Goal: Information Seeking & Learning: Learn about a topic

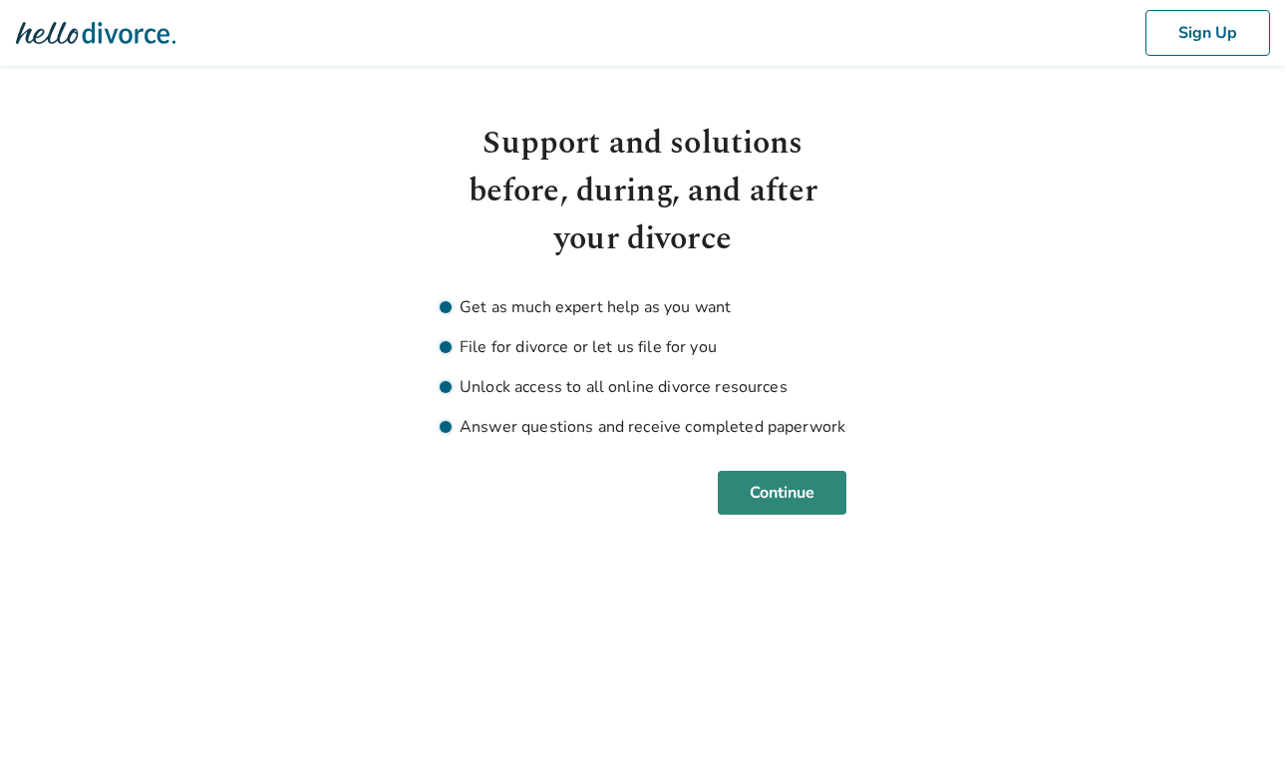
click at [752, 472] on button "Continue" at bounding box center [782, 493] width 129 height 44
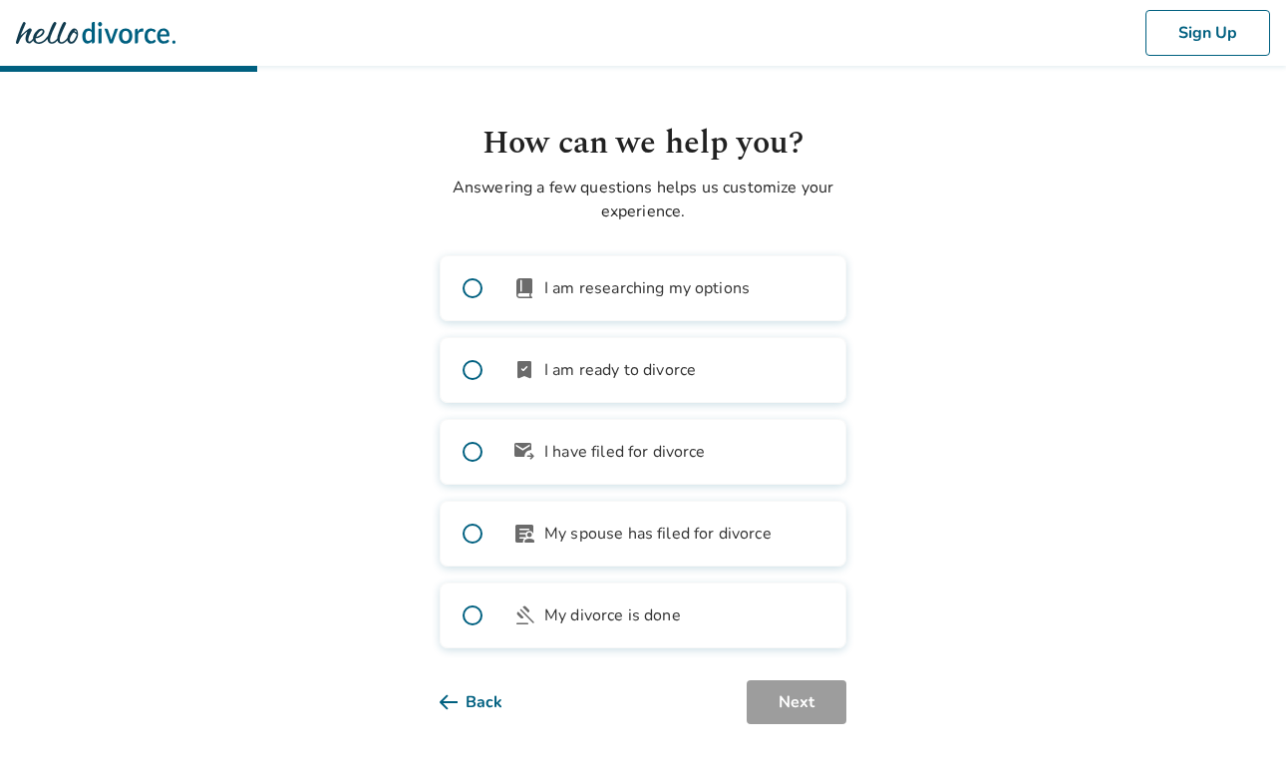
click at [587, 293] on span "I am researching my options" at bounding box center [646, 288] width 205 height 24
click at [626, 380] on span "I am ready to divorce" at bounding box center [620, 370] width 152 height 24
click at [791, 702] on button "Next" at bounding box center [797, 702] width 100 height 44
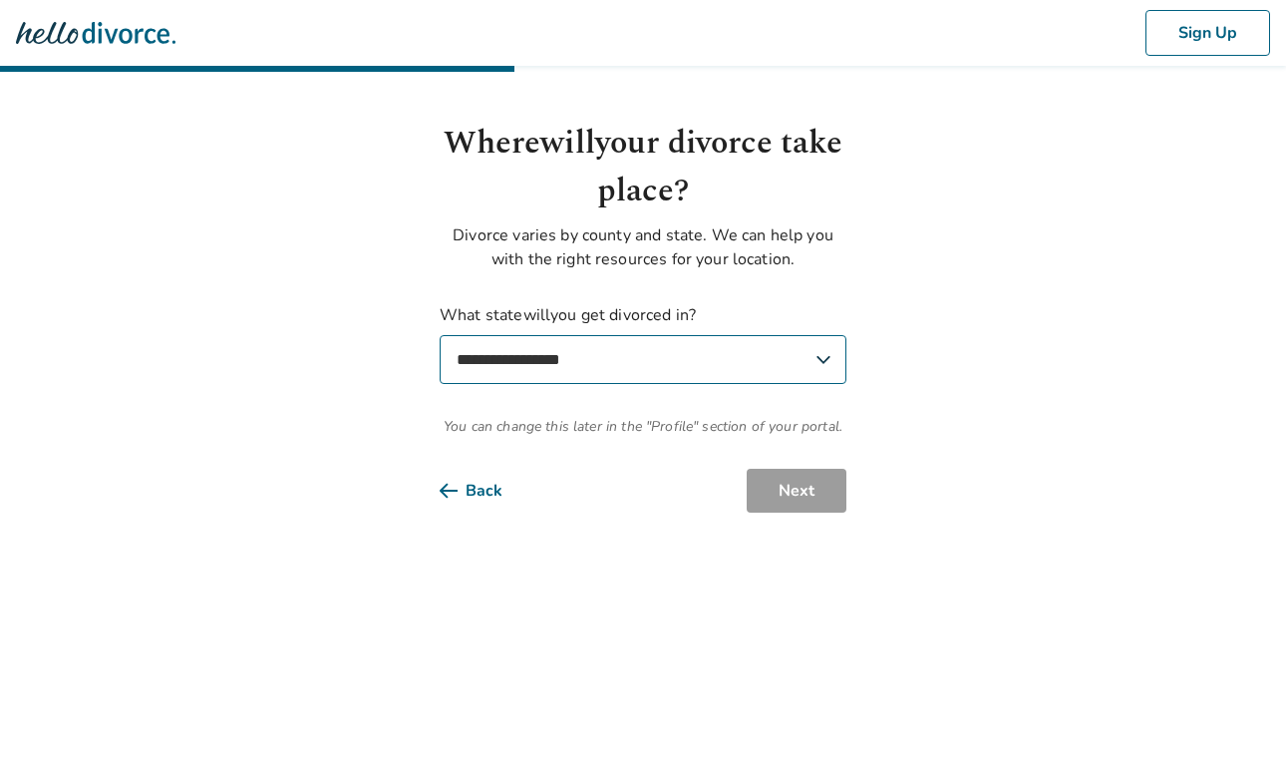
select select "**"
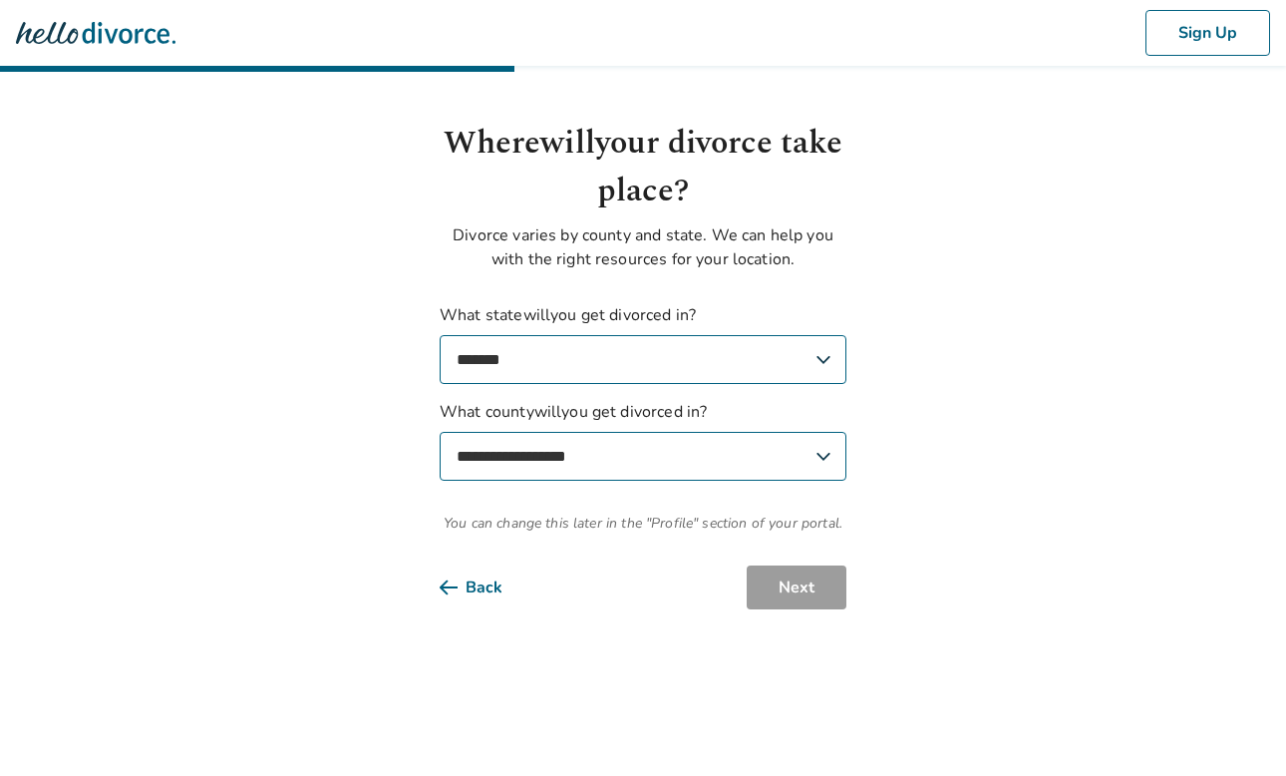
select select "*****"
click at [793, 592] on button "Next" at bounding box center [797, 587] width 100 height 44
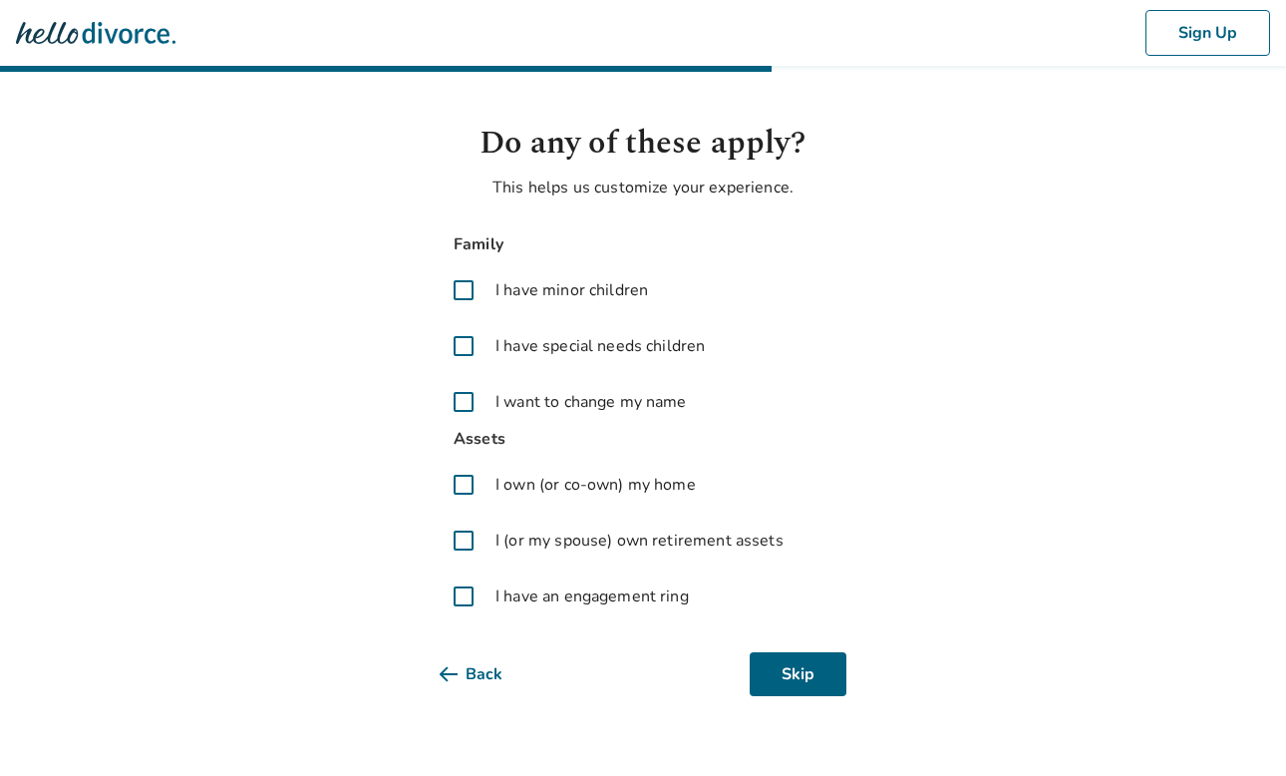
click at [460, 294] on span at bounding box center [464, 290] width 48 height 48
click at [460, 486] on span at bounding box center [464, 485] width 48 height 48
click at [456, 543] on span at bounding box center [464, 540] width 48 height 48
click at [466, 597] on span at bounding box center [464, 596] width 48 height 48
click at [462, 603] on span at bounding box center [464, 596] width 48 height 48
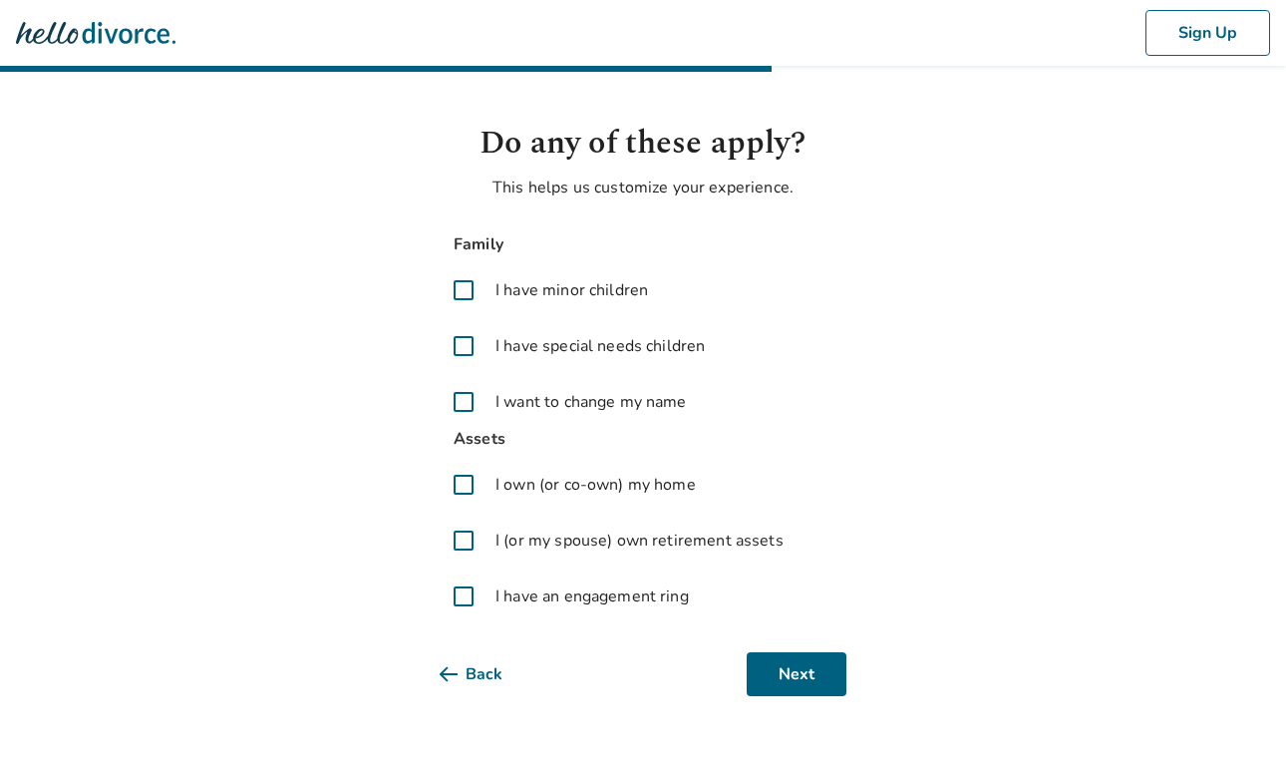
click at [460, 348] on span at bounding box center [464, 346] width 48 height 48
click at [796, 677] on button "Next" at bounding box center [797, 674] width 100 height 44
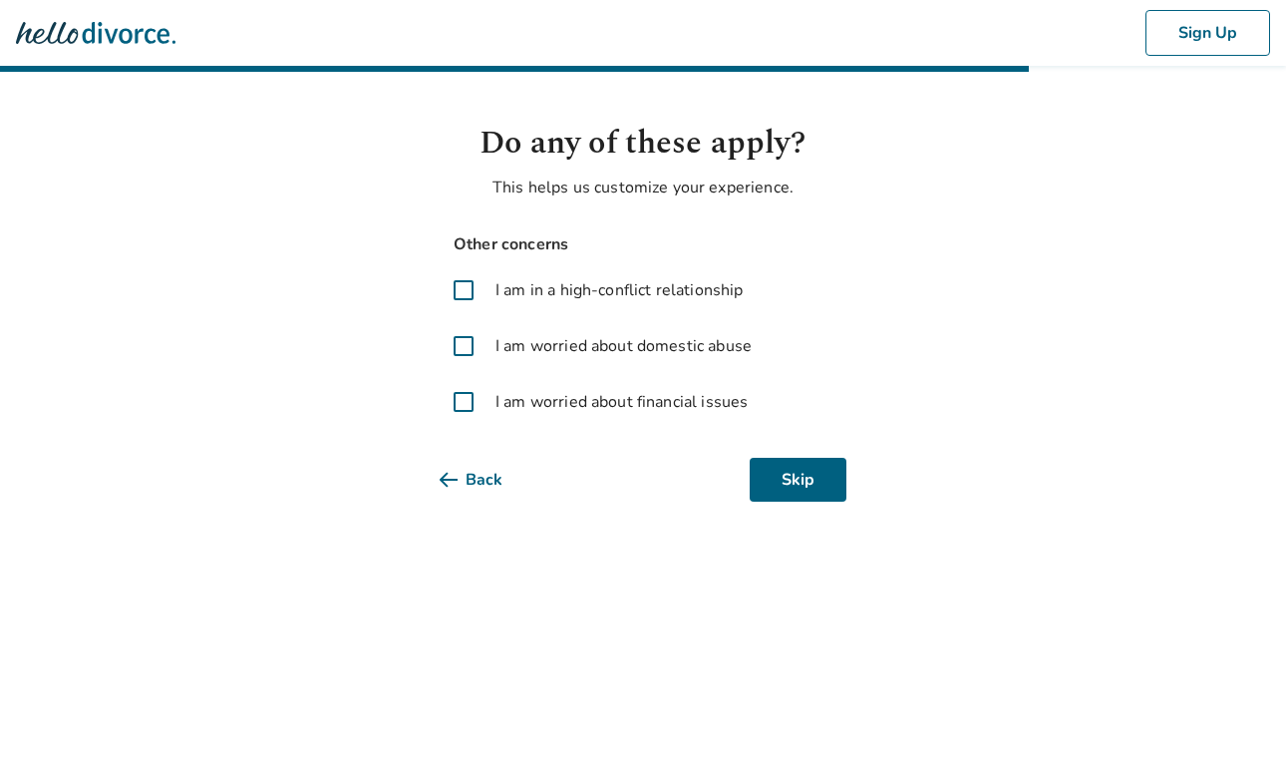
click at [461, 296] on span at bounding box center [464, 290] width 48 height 48
click at [806, 479] on button "Skip" at bounding box center [798, 480] width 97 height 44
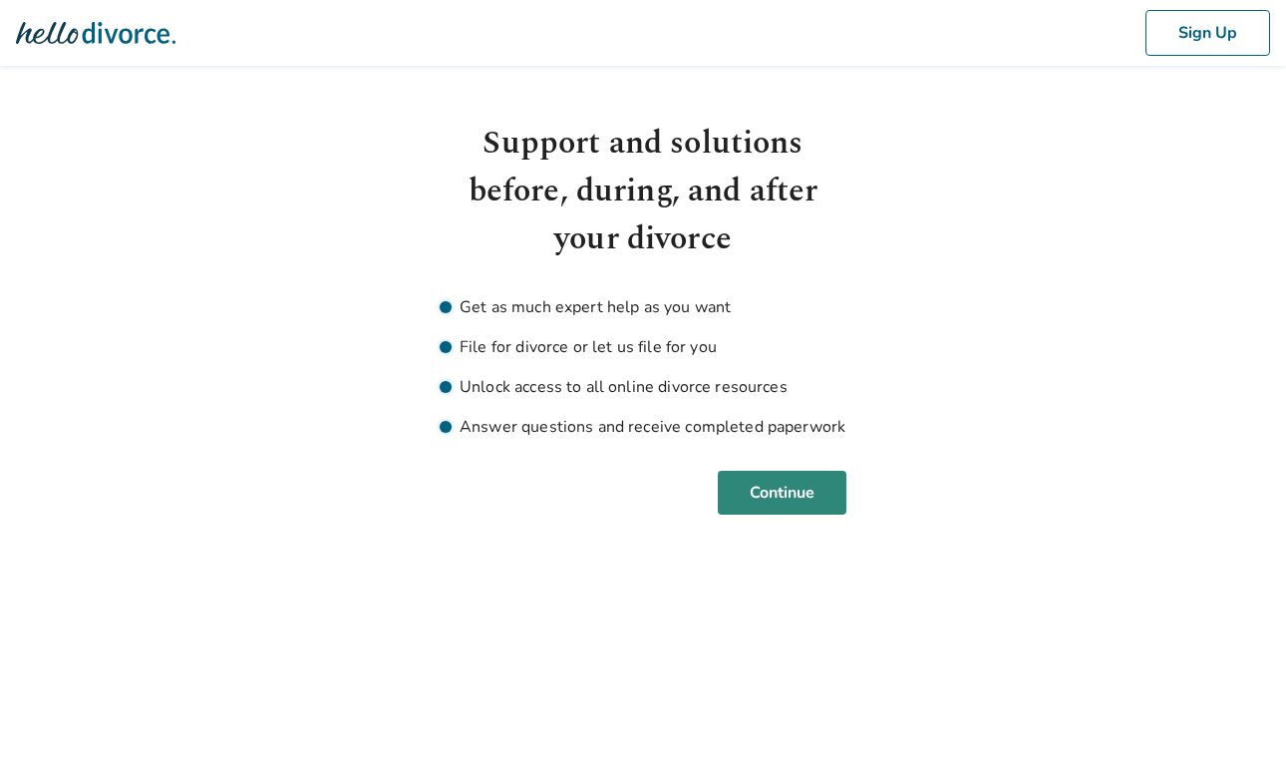
click at [804, 497] on button "Continue" at bounding box center [782, 493] width 129 height 44
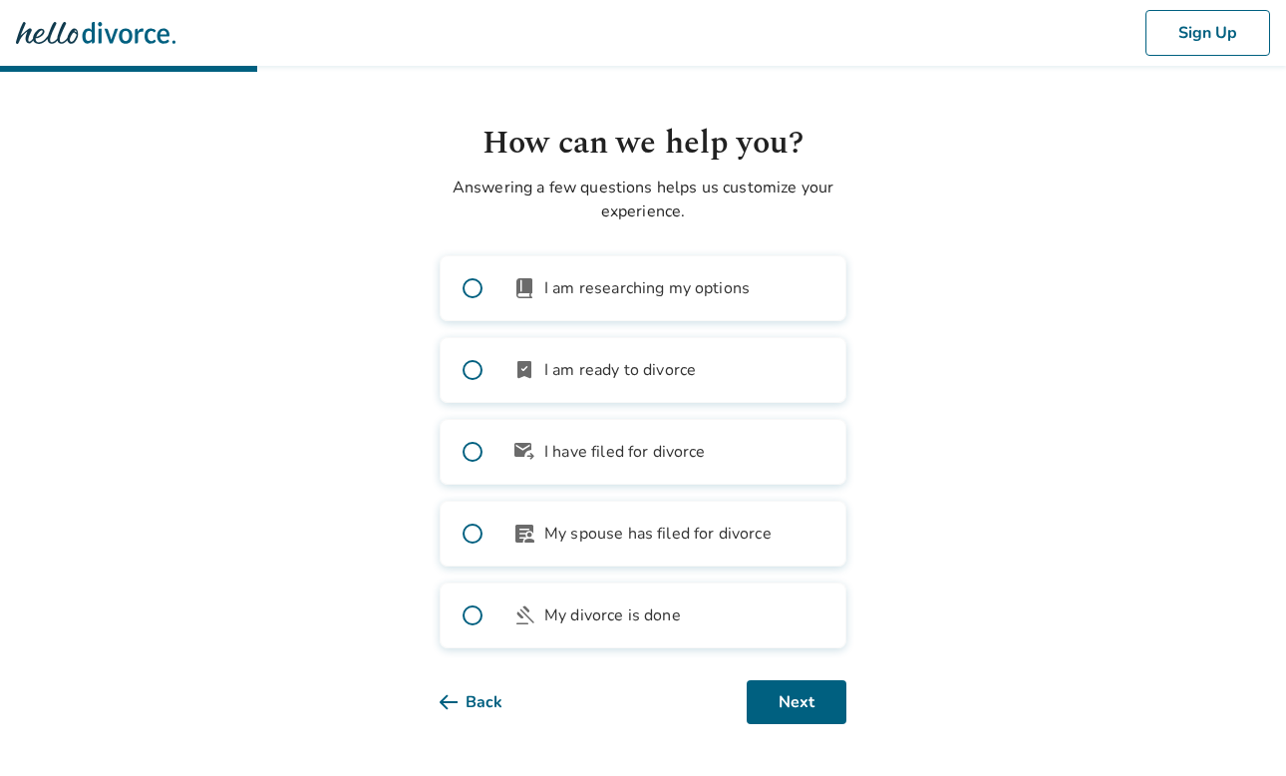
click at [574, 303] on label "book_2 I am researching my options" at bounding box center [643, 288] width 407 height 66
click at [772, 697] on button "Next" at bounding box center [797, 702] width 100 height 44
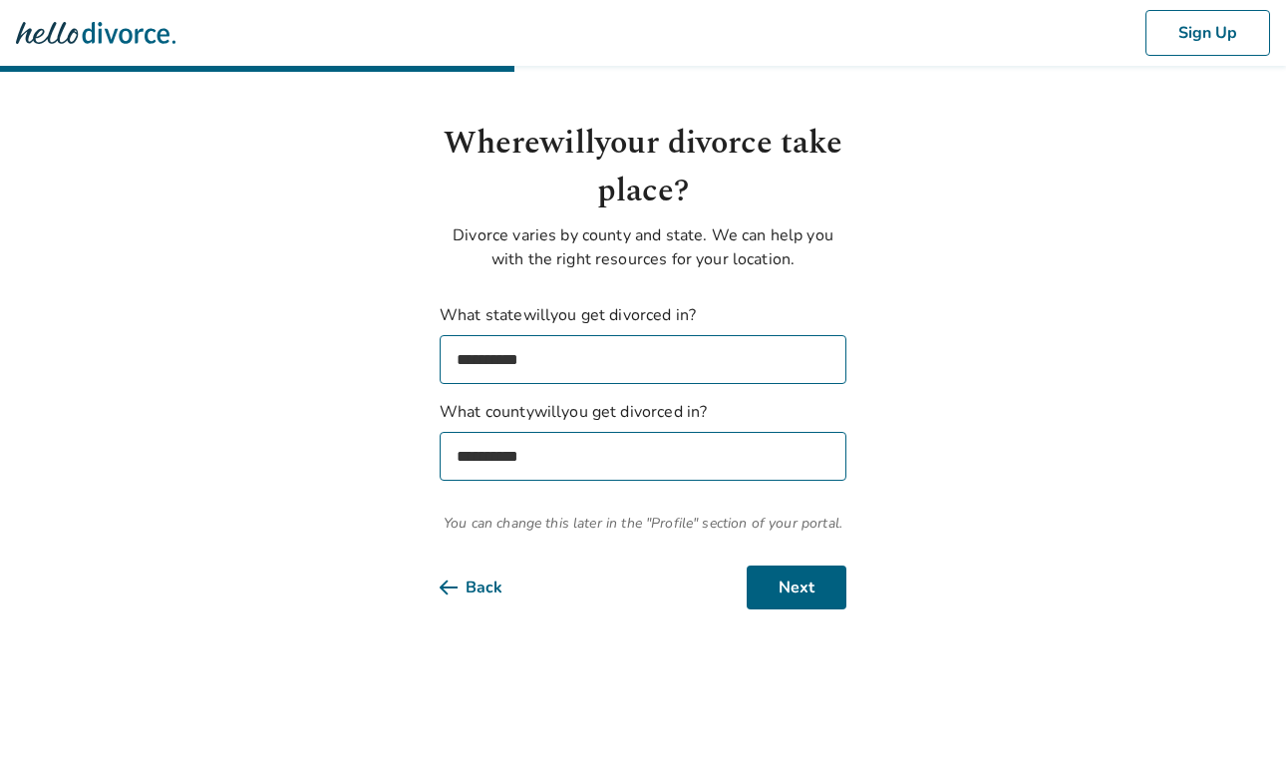
select select "**"
select select "*****"
click at [773, 579] on button "Next" at bounding box center [797, 587] width 100 height 44
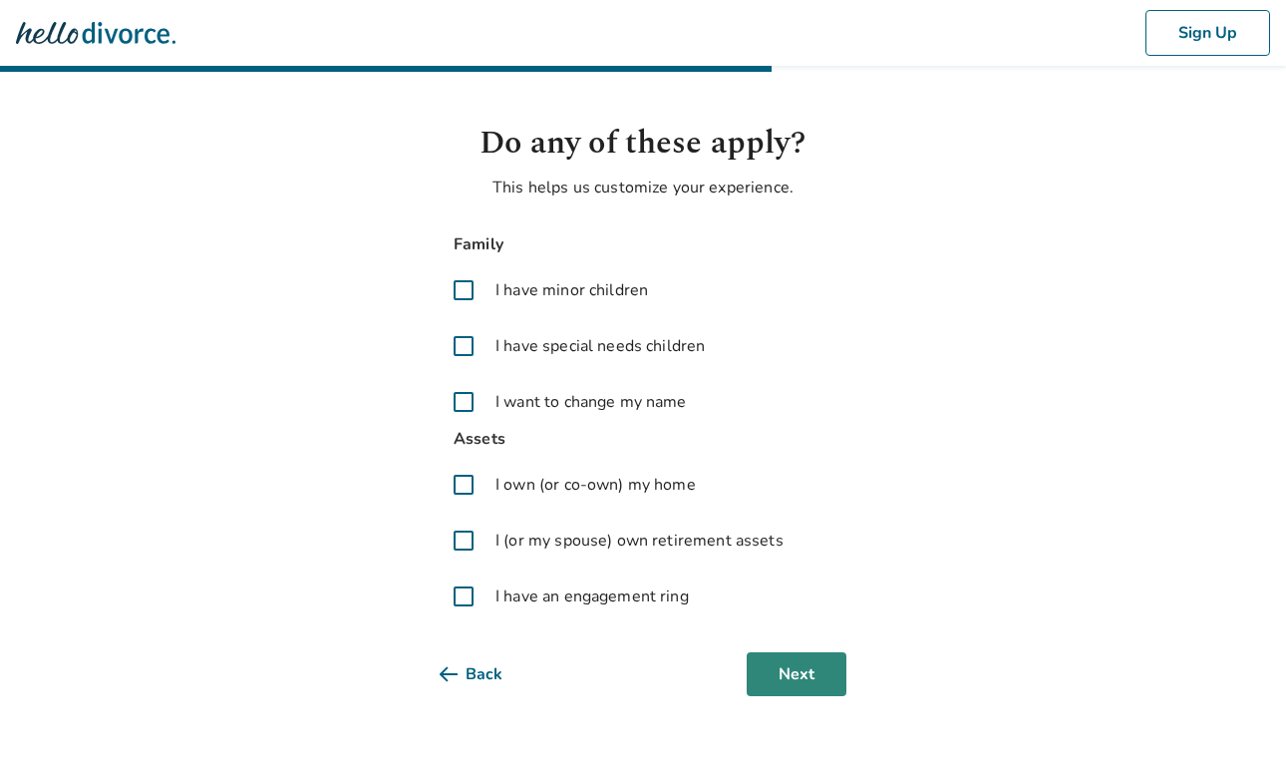
click at [828, 689] on button "Next" at bounding box center [797, 674] width 100 height 44
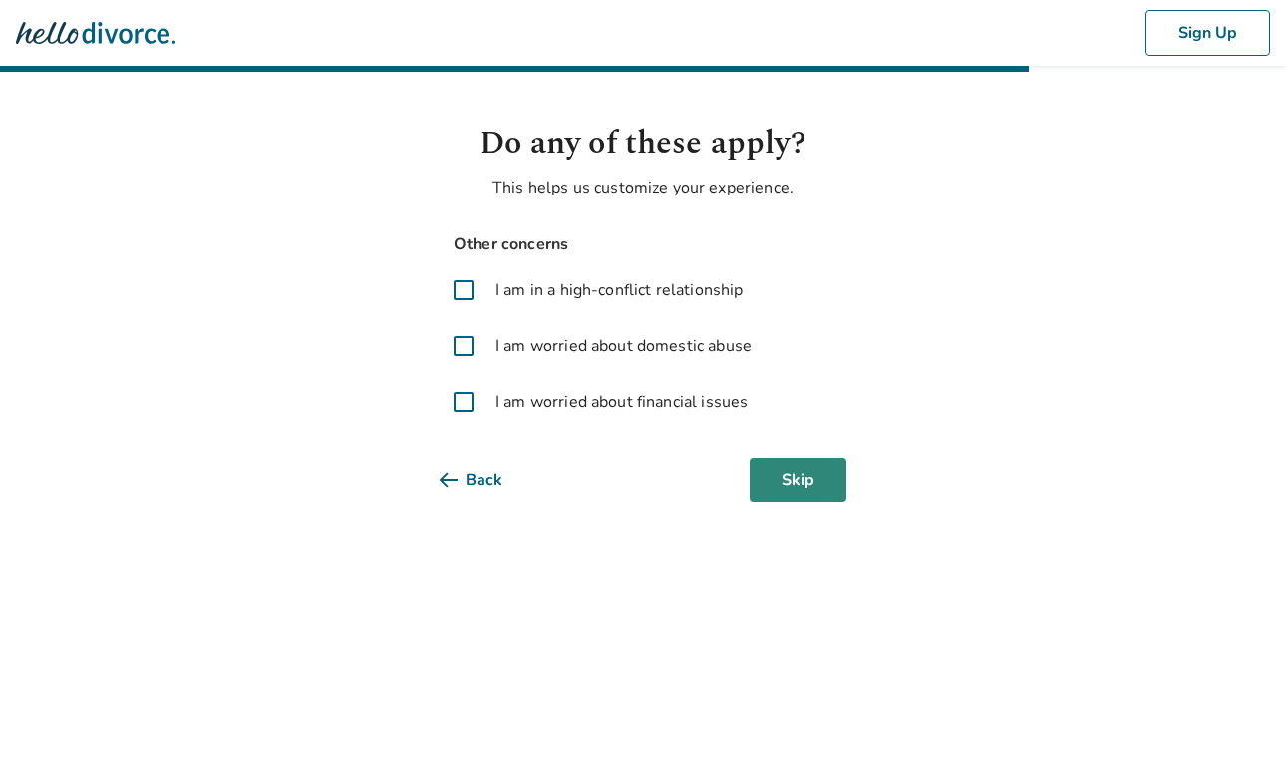
click at [785, 474] on button "Skip" at bounding box center [798, 480] width 97 height 44
